Goal: Transaction & Acquisition: Purchase product/service

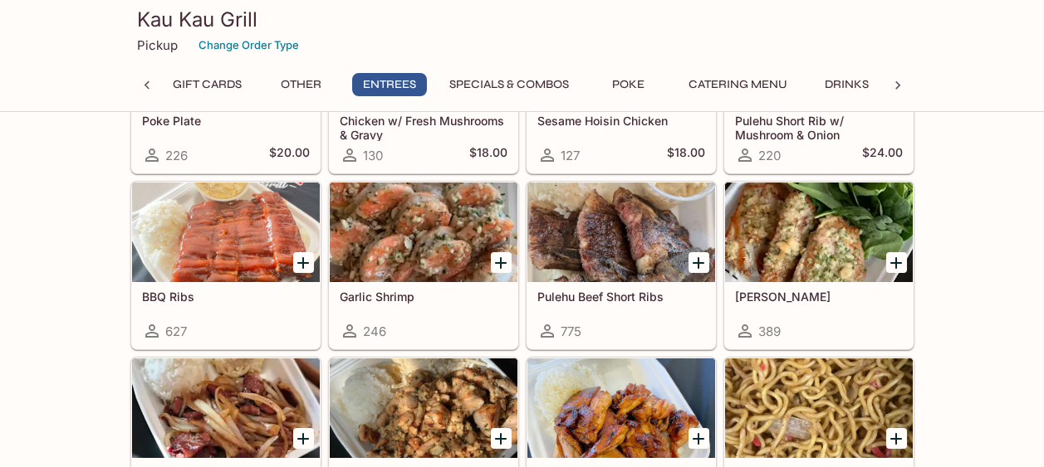
scroll to position [1085, 0]
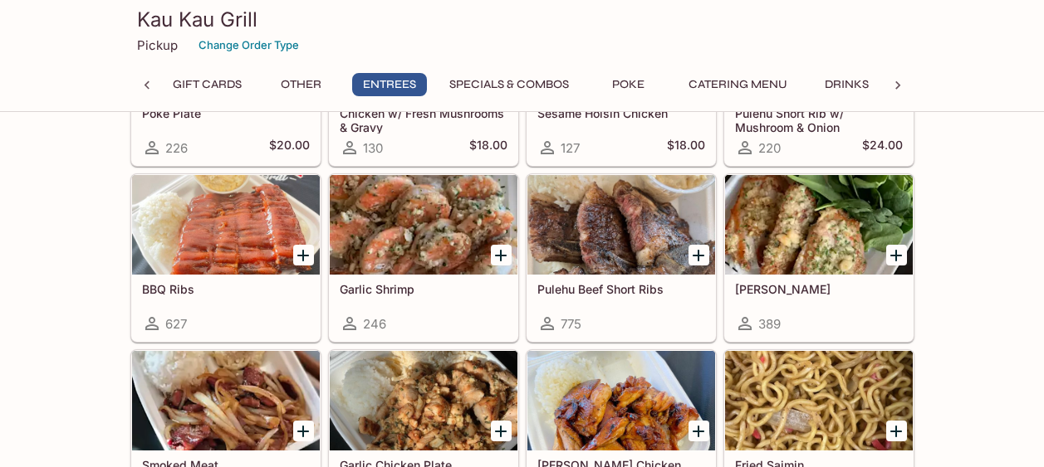
click at [658, 240] on div at bounding box center [621, 225] width 188 height 100
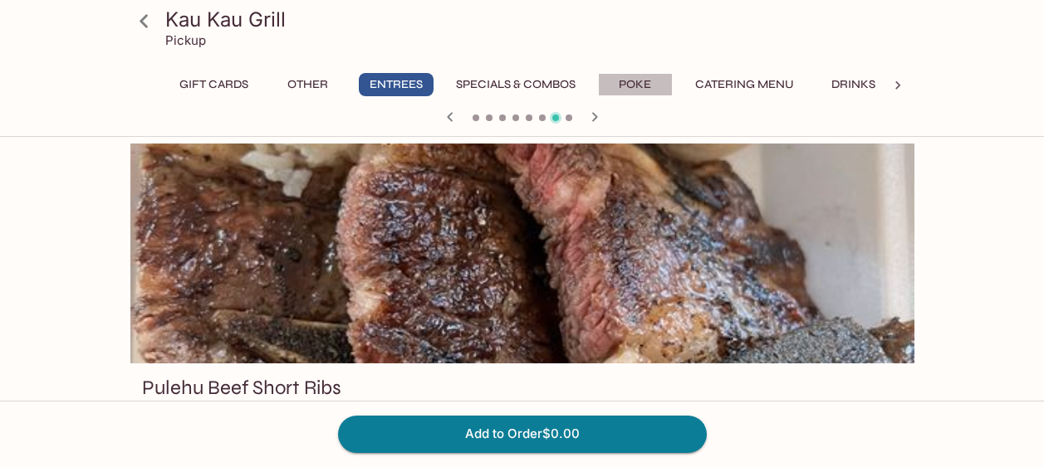
click at [638, 93] on button "Poke" at bounding box center [635, 84] width 75 height 23
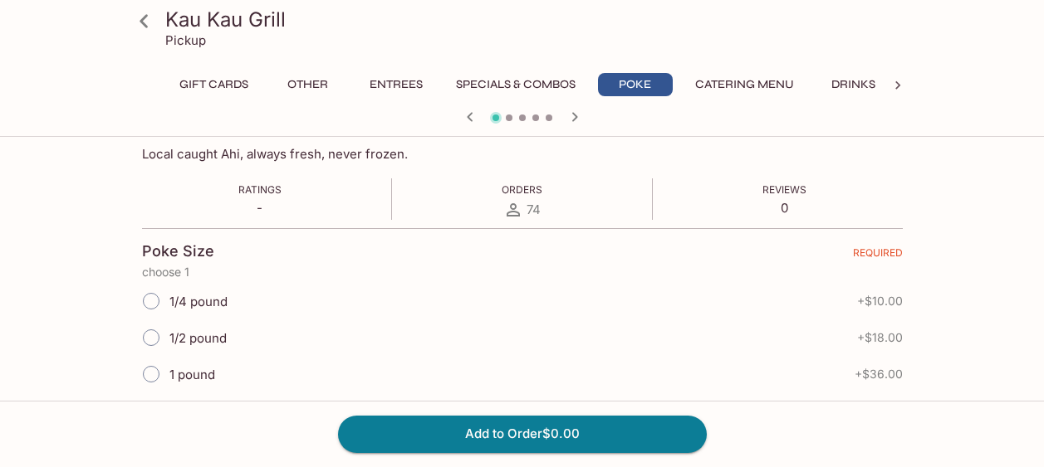
scroll to position [300, 0]
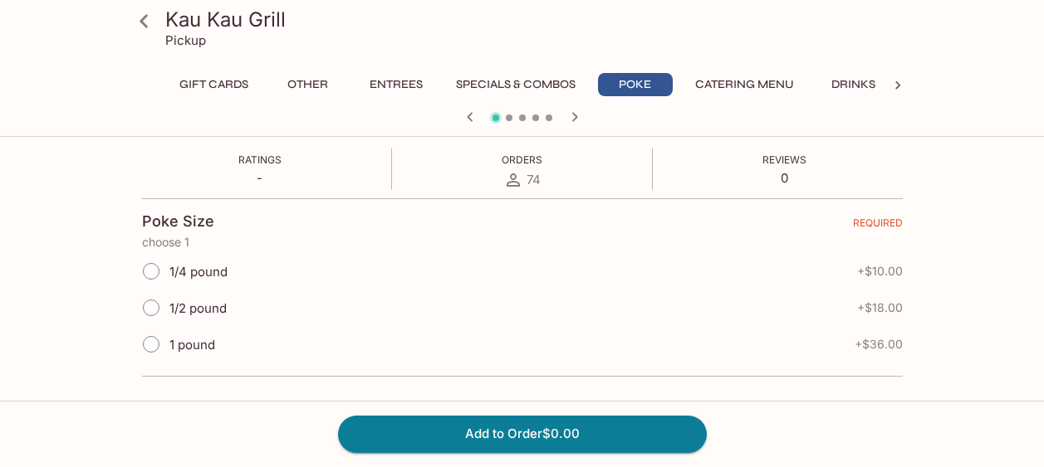
click at [755, 82] on button "Catering Menu" at bounding box center [744, 84] width 117 height 23
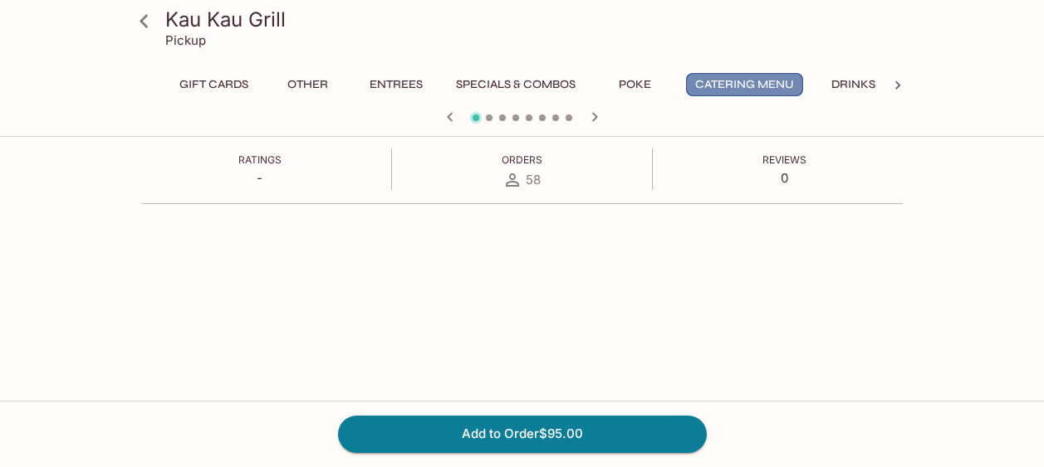
click at [731, 79] on button "Catering Menu" at bounding box center [744, 84] width 117 height 23
click at [599, 113] on icon "button" at bounding box center [595, 117] width 20 height 20
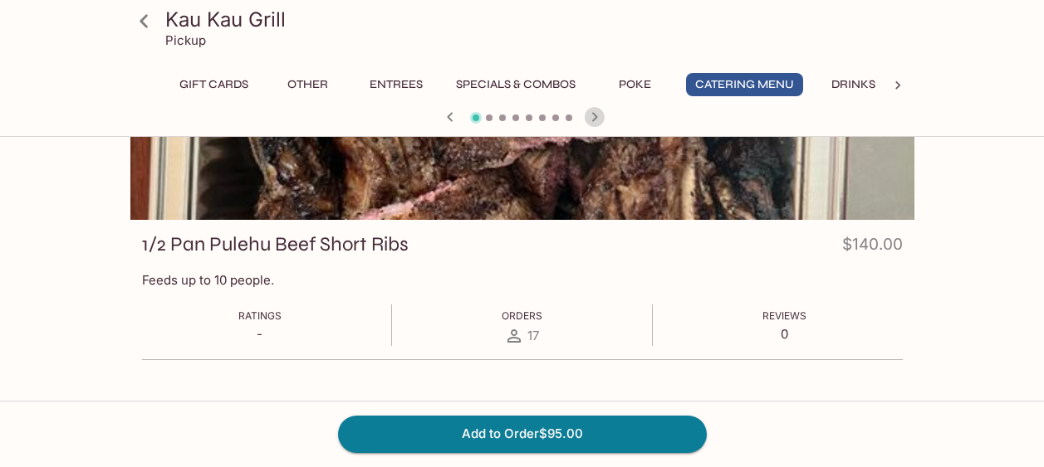
scroll to position [143, 0]
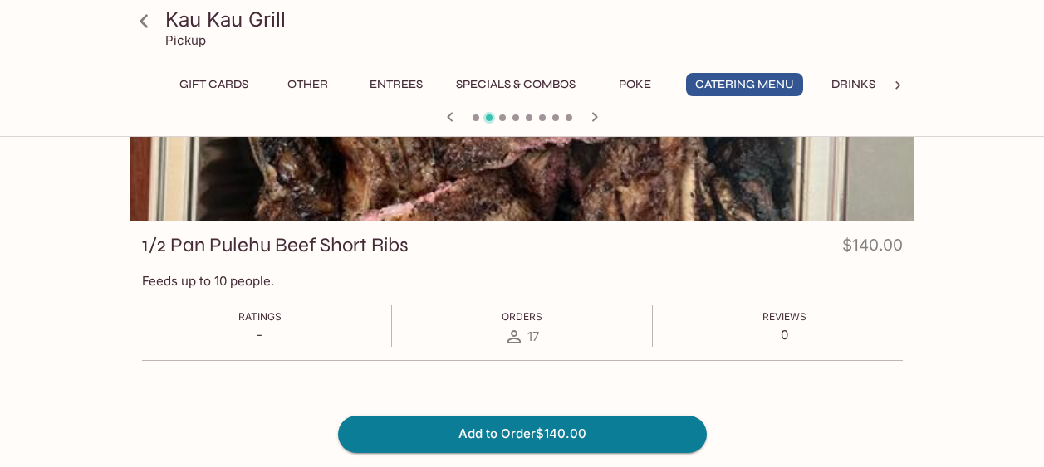
click at [444, 109] on icon "button" at bounding box center [450, 117] width 20 height 20
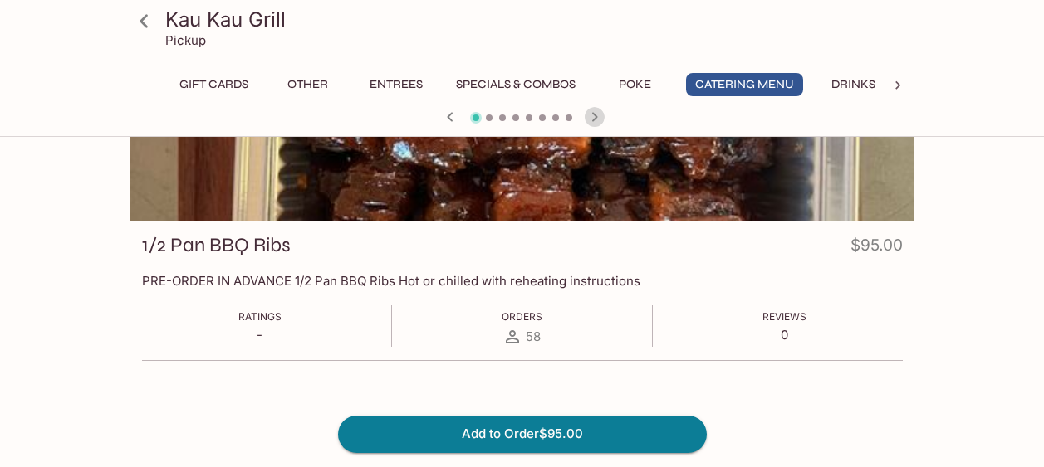
click at [594, 110] on icon "button" at bounding box center [595, 117] width 20 height 20
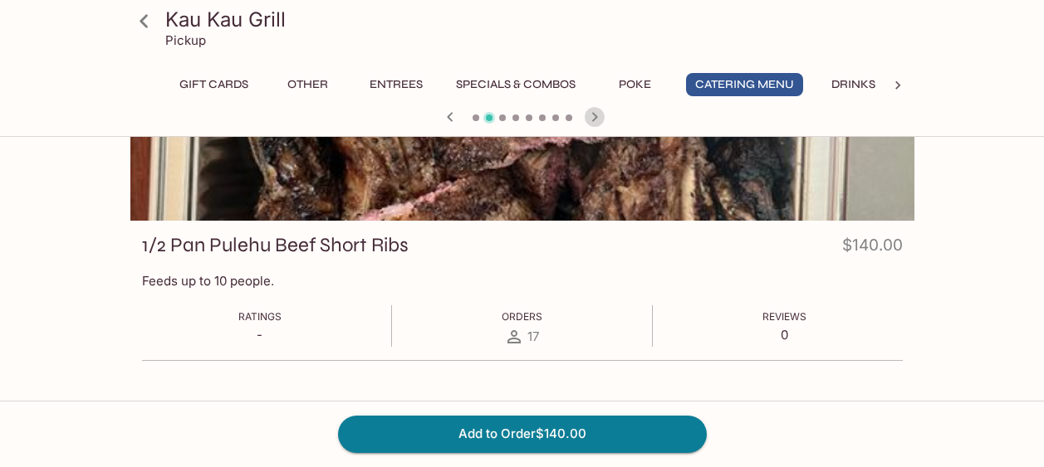
click at [594, 110] on icon "button" at bounding box center [595, 117] width 20 height 20
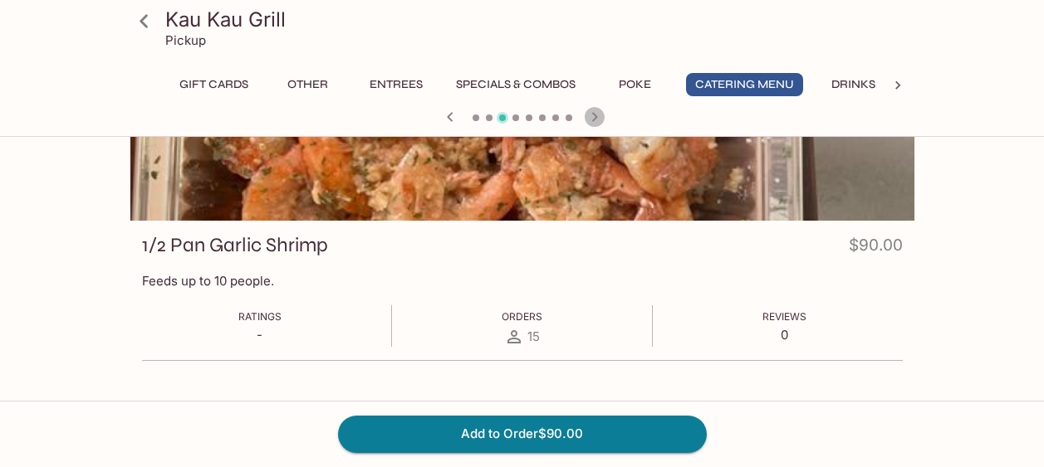
click at [594, 110] on icon "button" at bounding box center [595, 117] width 20 height 20
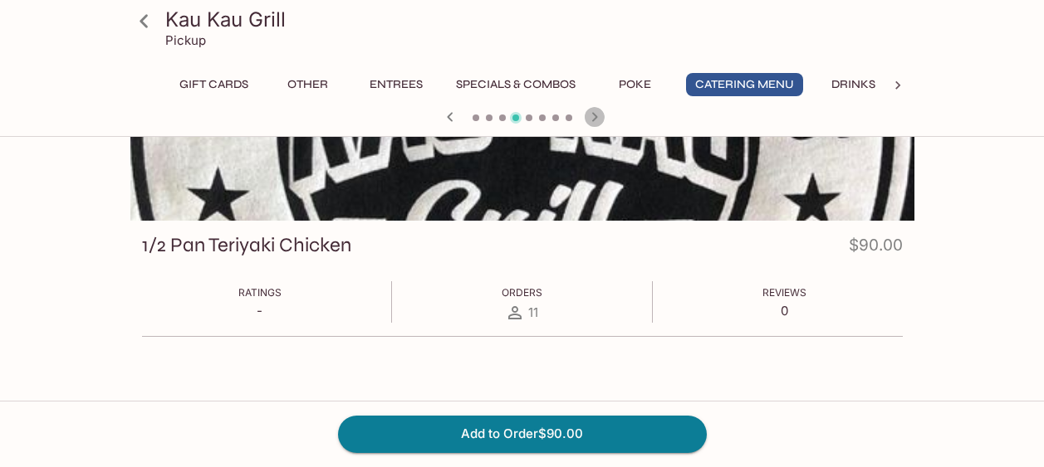
click at [594, 110] on icon "button" at bounding box center [595, 117] width 20 height 20
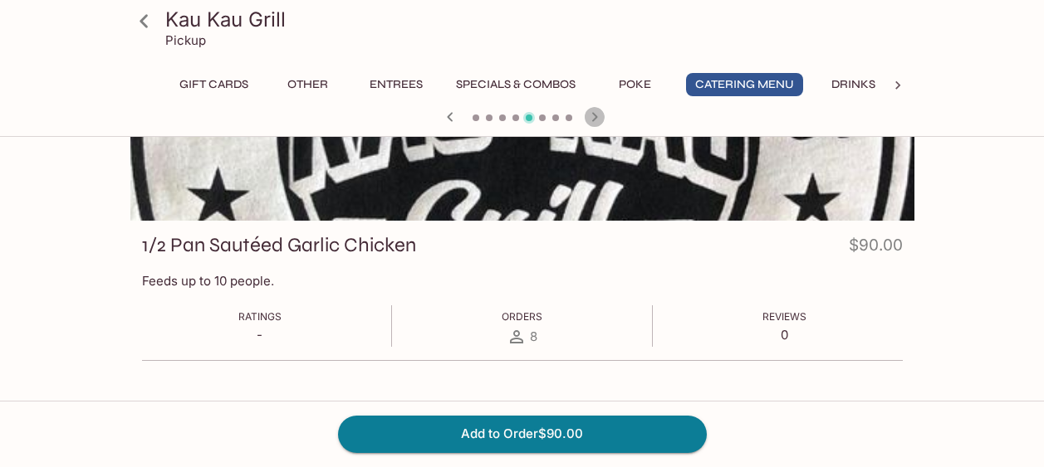
click at [594, 110] on icon "button" at bounding box center [595, 117] width 20 height 20
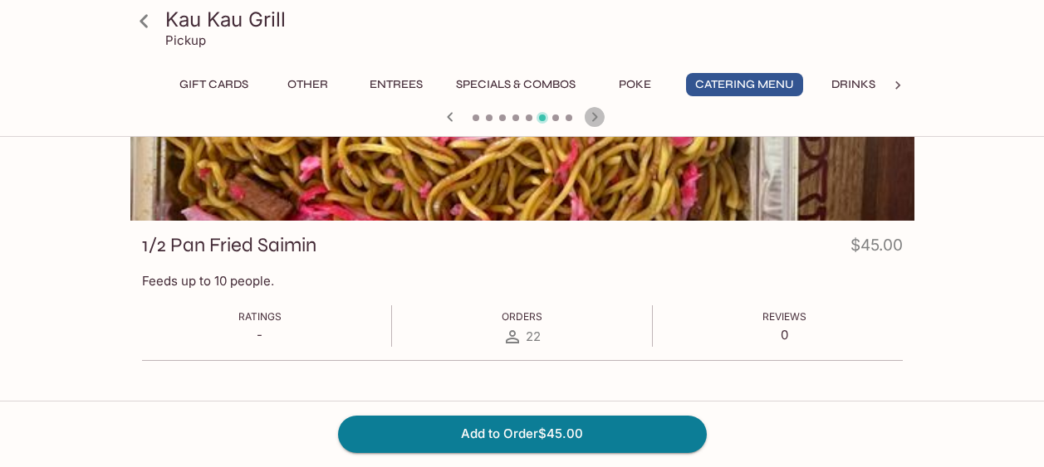
click at [594, 110] on icon "button" at bounding box center [595, 117] width 20 height 20
